Goal: Information Seeking & Learning: Compare options

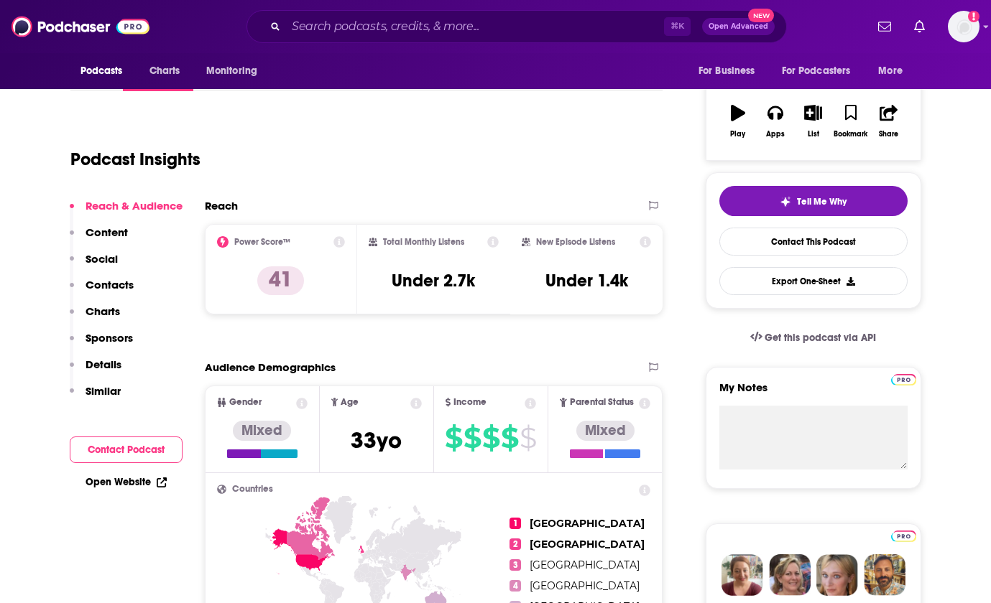
click at [496, 239] on icon at bounding box center [492, 241] width 11 height 11
click at [640, 243] on icon at bounding box center [645, 241] width 11 height 11
click at [372, 322] on div "Reach Power Score™ 41 Total Monthly Listens Under 2.7k New Episode Listens Unde…" at bounding box center [434, 262] width 458 height 127
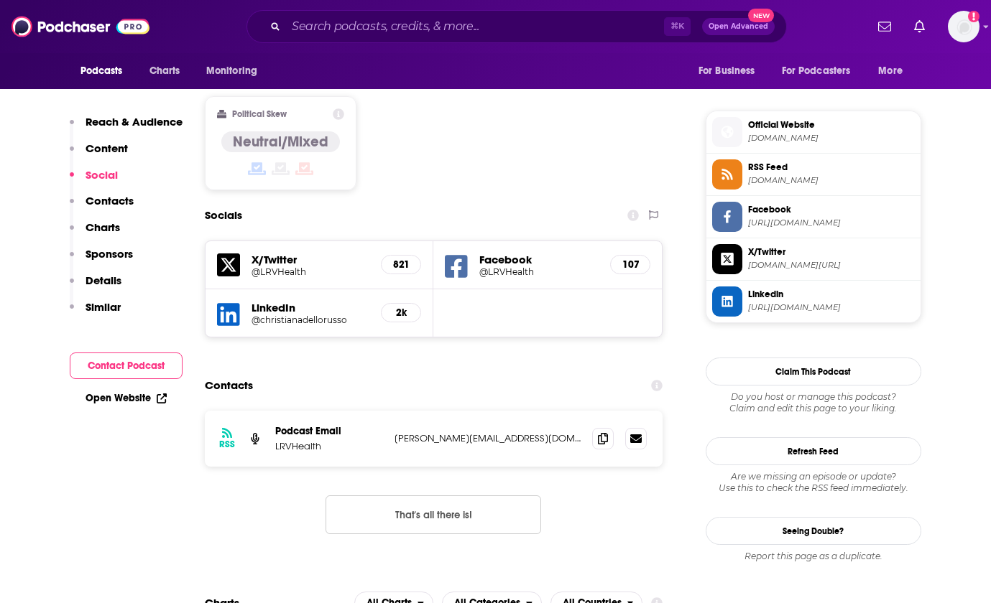
scroll to position [1153, 0]
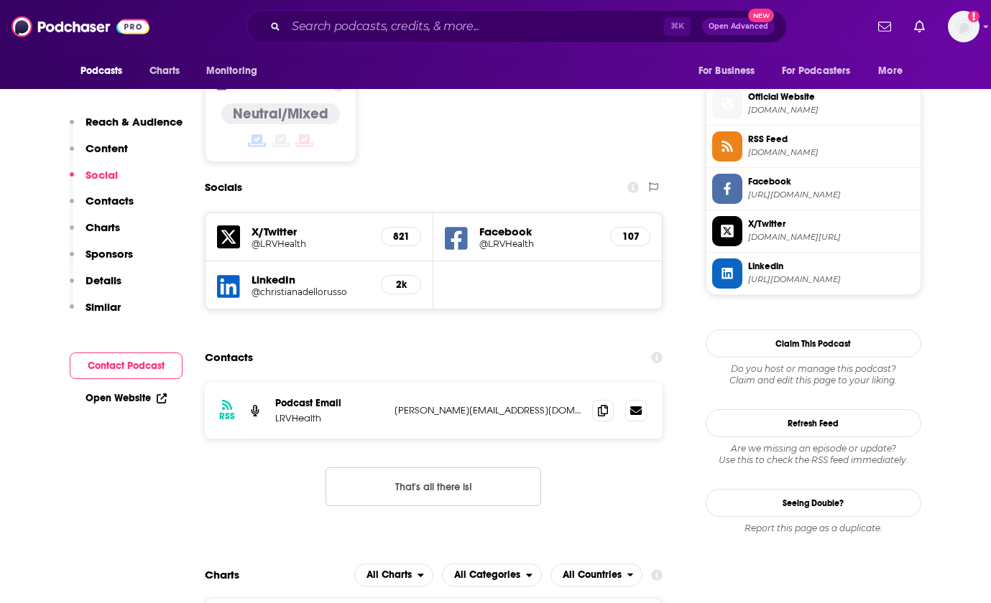
click at [349, 287] on h5 "@christianadellorusso" at bounding box center [310, 292] width 119 height 11
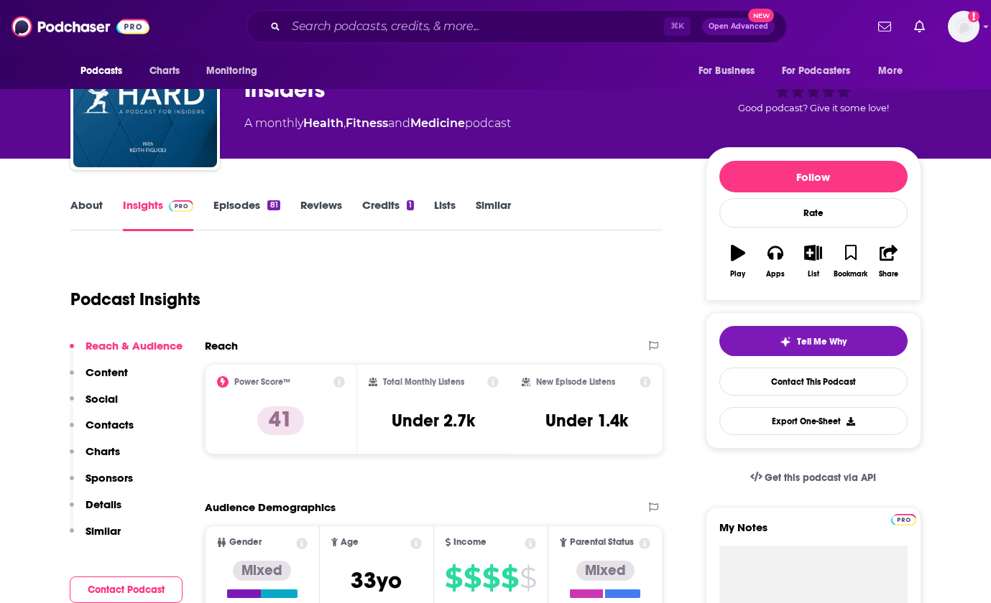
scroll to position [0, 0]
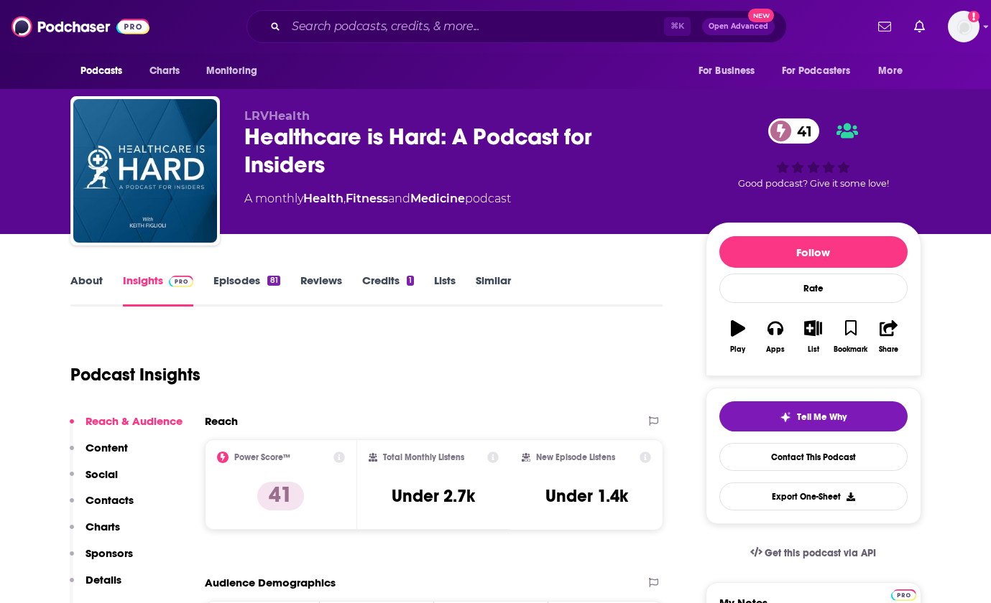
click at [484, 281] on link "Similar" at bounding box center [493, 290] width 35 height 33
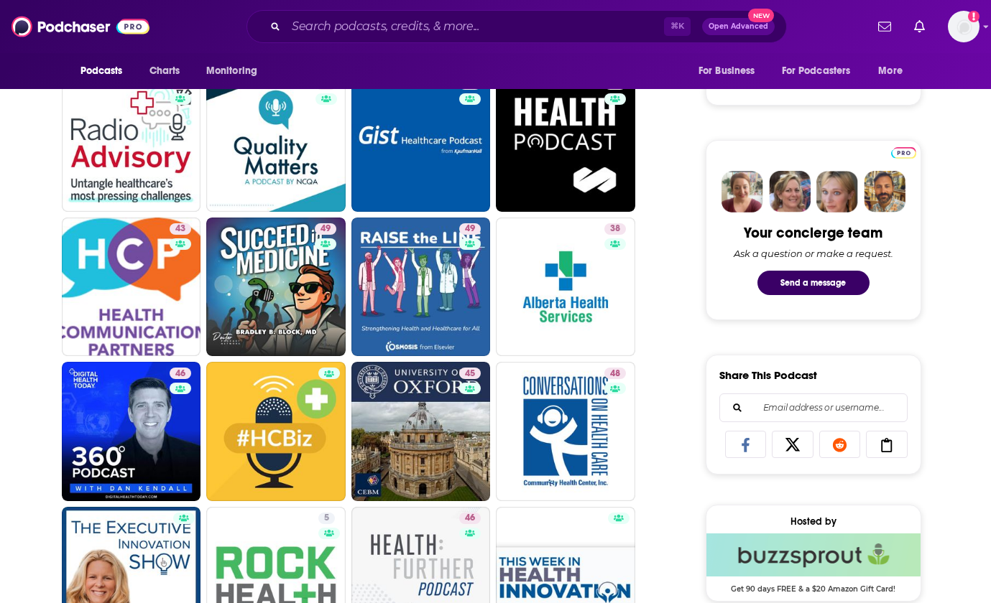
scroll to position [251, 0]
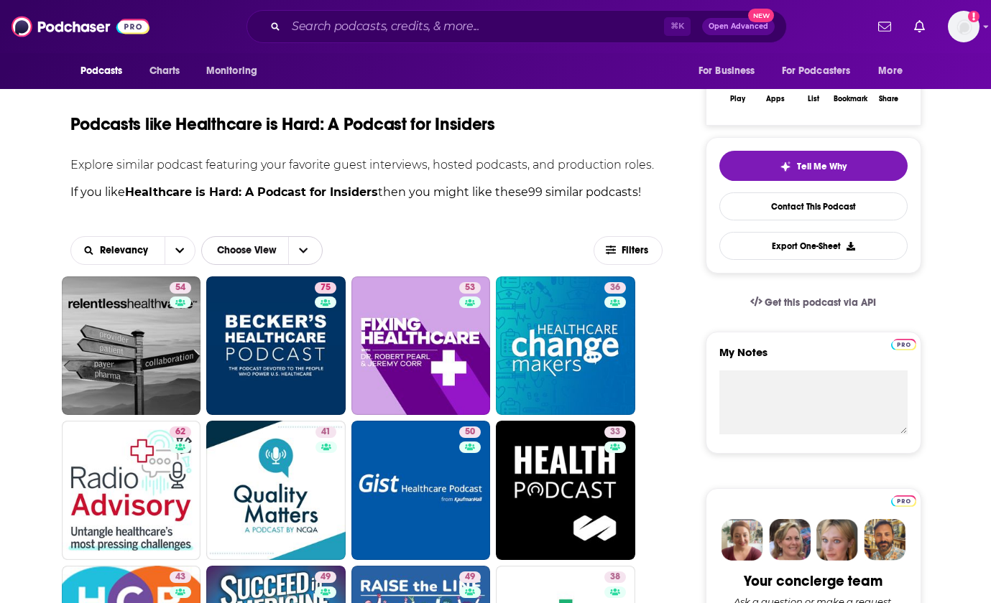
click at [305, 255] on icon "Choose View" at bounding box center [303, 251] width 9 height 10
click at [289, 282] on div "Table" at bounding box center [266, 277] width 131 height 24
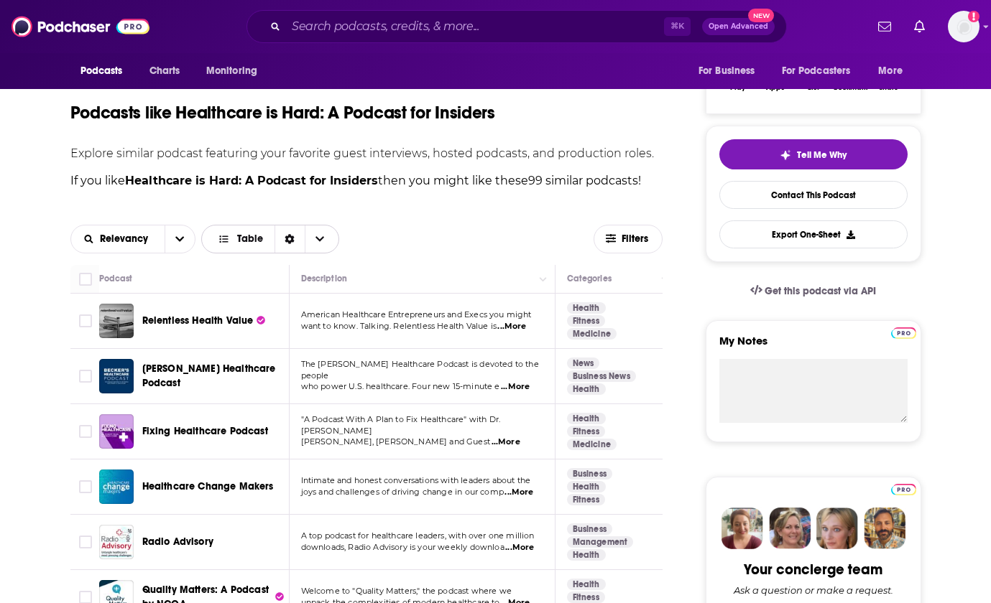
scroll to position [283, 0]
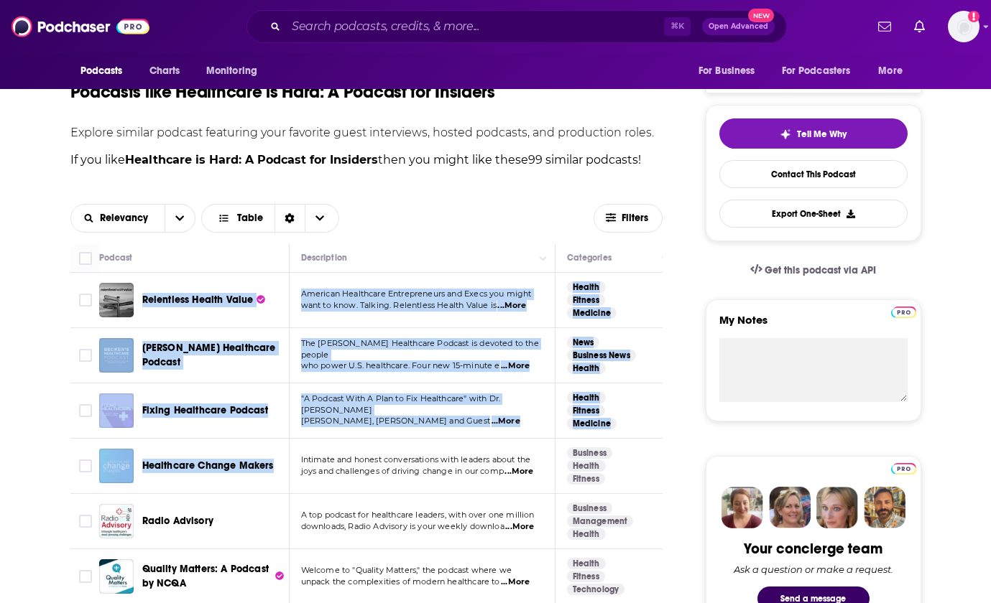
drag, startPoint x: 182, startPoint y: 308, endPoint x: 276, endPoint y: 481, distance: 196.1
copy tbody "Relentless Health Value American Healthcare Entrepreneurs and Execs you might w…"
